Goal: Task Accomplishment & Management: Complete application form

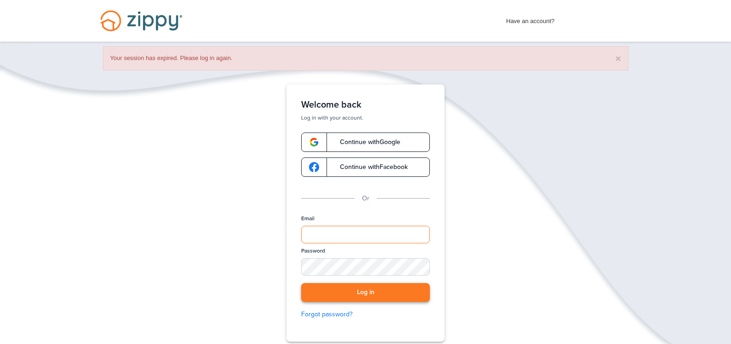
type input "**********"
click at [359, 287] on button "Log in" at bounding box center [365, 292] width 129 height 19
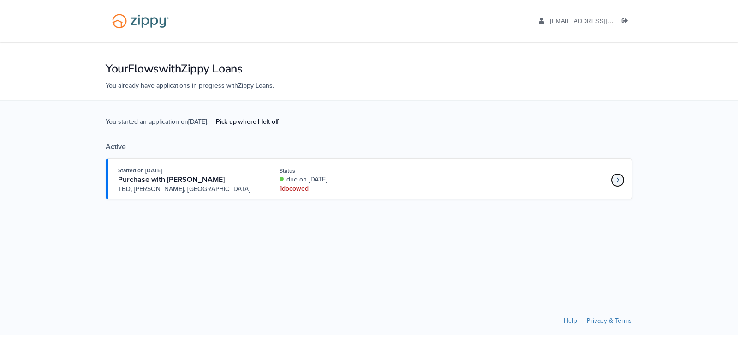
click at [615, 178] on link "Loan number 4271361" at bounding box center [617, 180] width 14 height 14
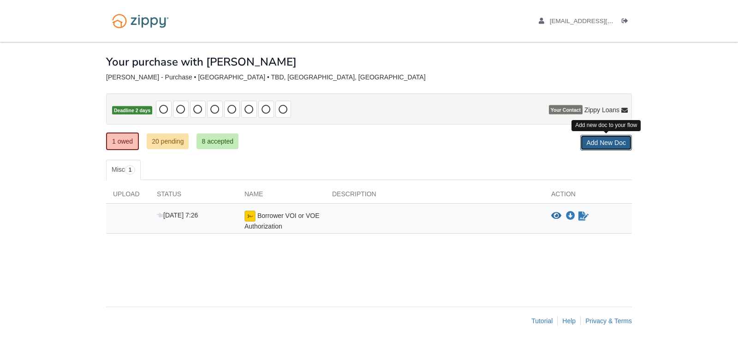
click at [603, 141] on link "Add New Doc" at bounding box center [606, 143] width 52 height 16
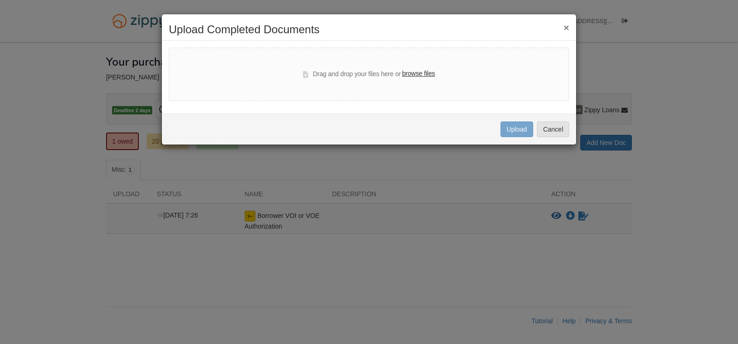
click at [431, 73] on label "browse files" at bounding box center [418, 74] width 33 height 10
click at [0, 0] on input "browse files" at bounding box center [0, 0] width 0 height 0
select select "****"
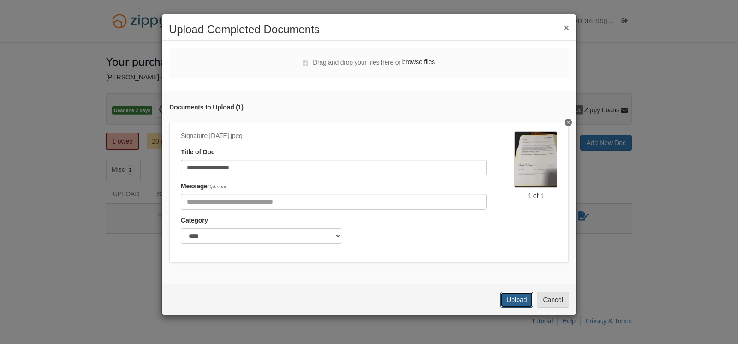
click at [524, 306] on button "Upload" at bounding box center [516, 299] width 32 height 16
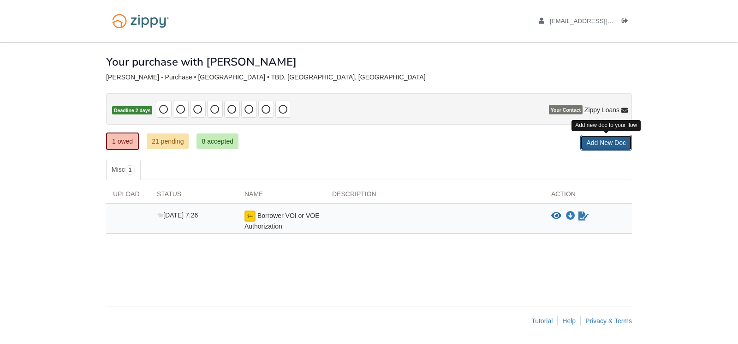
click at [615, 143] on link "Add New Doc" at bounding box center [606, 143] width 52 height 16
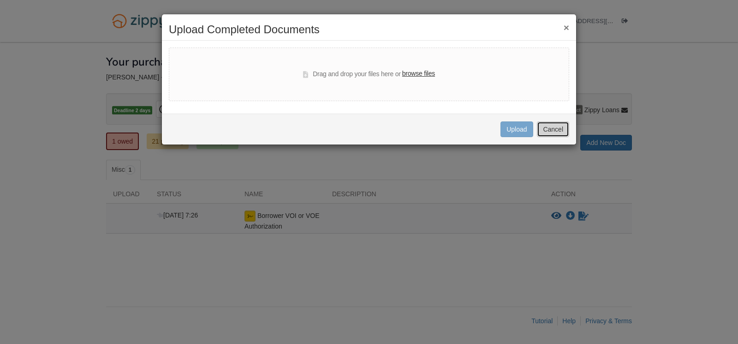
click at [550, 126] on button "Cancel" at bounding box center [553, 129] width 32 height 16
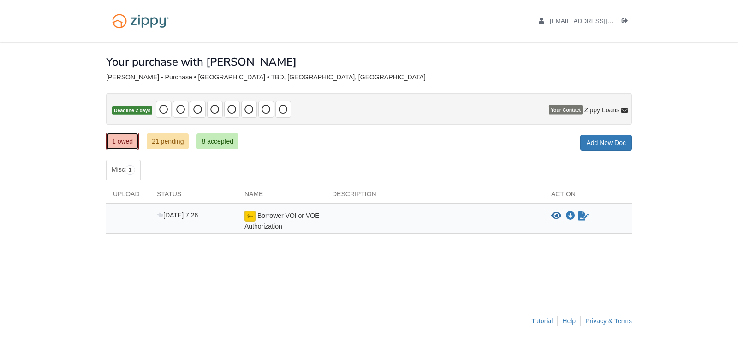
click at [120, 141] on link "1 owed" at bounding box center [122, 141] width 33 height 18
click at [569, 214] on icon "Download Borrower VOI or VOE Authorization" at bounding box center [570, 215] width 9 height 9
click at [717, 100] on body "dkennedyracing@gmail.com Logout ×" at bounding box center [369, 172] width 738 height 344
click at [570, 212] on icon "Download Borrower VOI or VOE Authorization" at bounding box center [570, 215] width 9 height 9
click at [571, 213] on icon "Download Borrower VOI or VOE Authorization" at bounding box center [570, 215] width 9 height 9
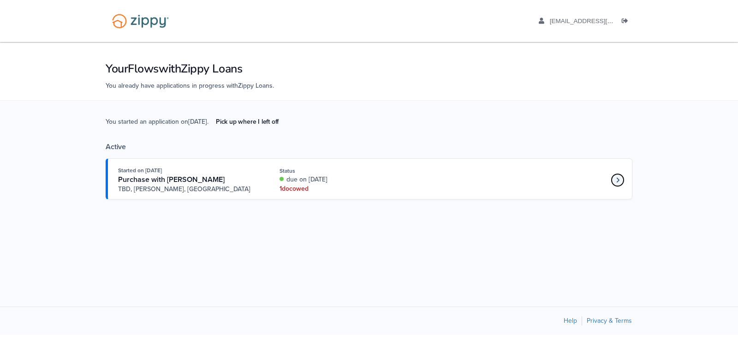
click at [615, 179] on link "Loan number 4271361" at bounding box center [617, 180] width 14 height 14
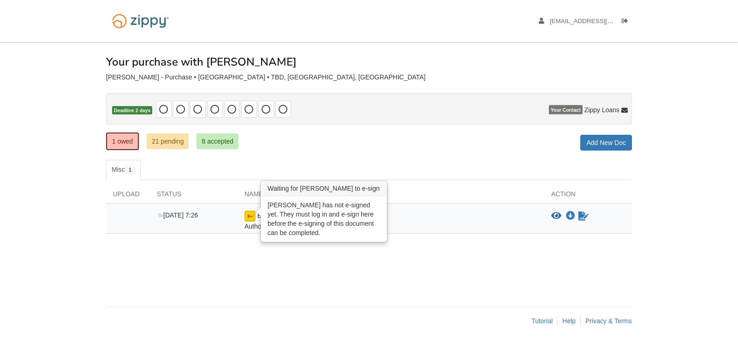
click at [255, 215] on img at bounding box center [249, 215] width 11 height 11
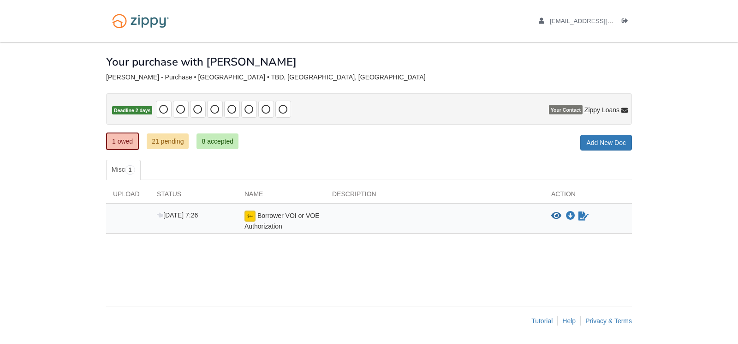
drag, startPoint x: 251, startPoint y: 218, endPoint x: 660, endPoint y: 250, distance: 410.3
click at [660, 250] on body "[EMAIL_ADDRESS][DOMAIN_NAME] Logout ×" at bounding box center [369, 172] width 738 height 344
click at [617, 143] on link "Add New Doc" at bounding box center [606, 143] width 52 height 16
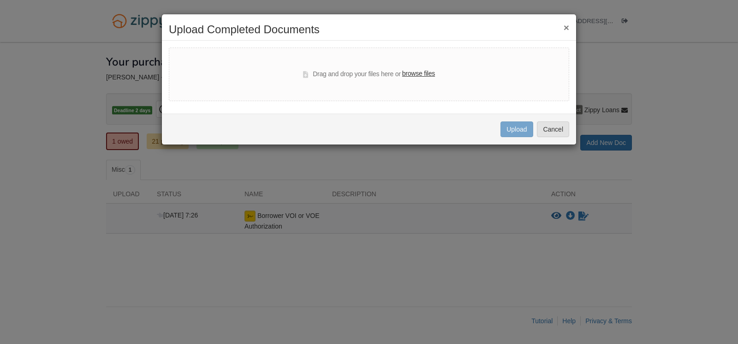
click at [418, 74] on label "browse files" at bounding box center [418, 74] width 33 height 10
click at [0, 0] on input "browse files" at bounding box center [0, 0] width 0 height 0
select select "****"
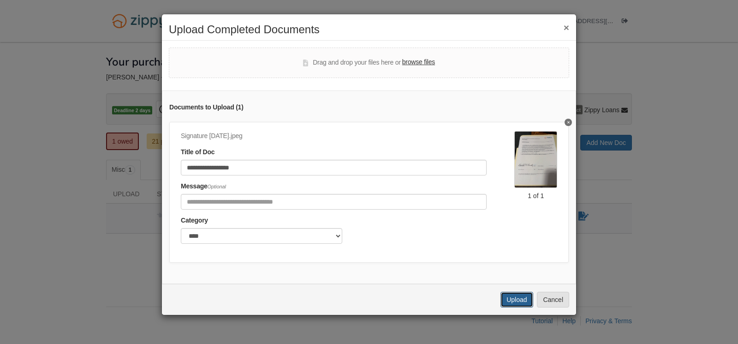
click at [515, 307] on button "Upload" at bounding box center [516, 299] width 32 height 16
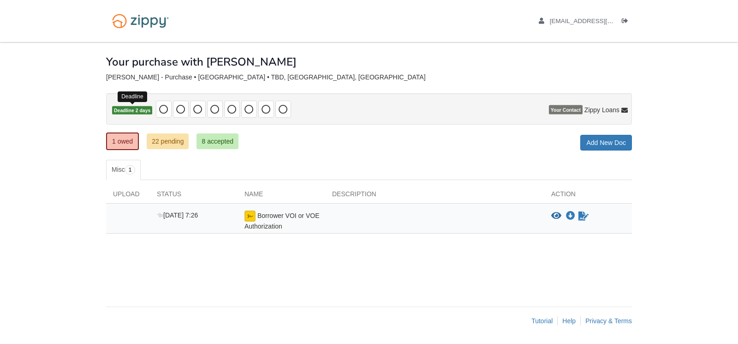
click at [144, 112] on span "Deadline 2 days" at bounding box center [132, 110] width 40 height 9
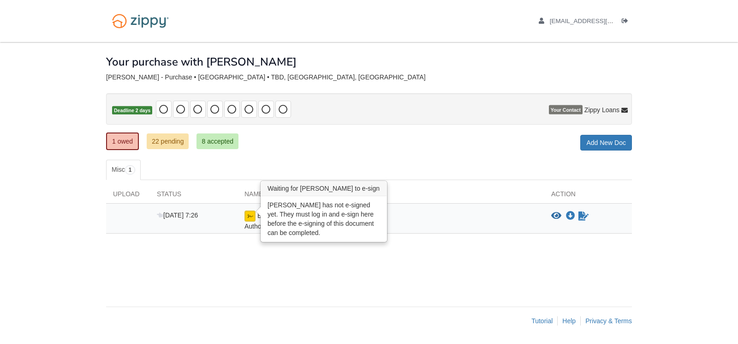
click at [249, 216] on img at bounding box center [249, 215] width 11 height 11
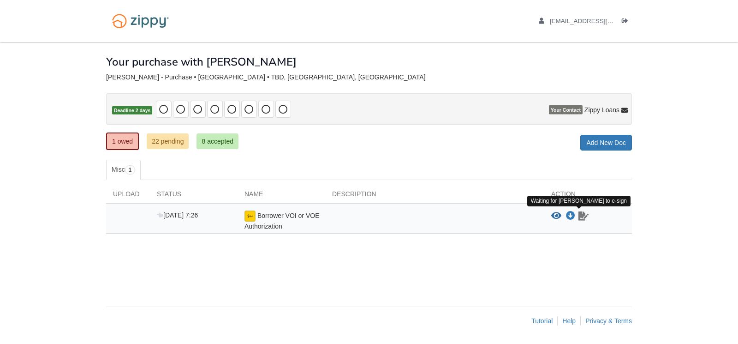
click at [584, 219] on icon "Waiting for your co-borrower to e-sign" at bounding box center [583, 215] width 10 height 9
